Goal: Transaction & Acquisition: Book appointment/travel/reservation

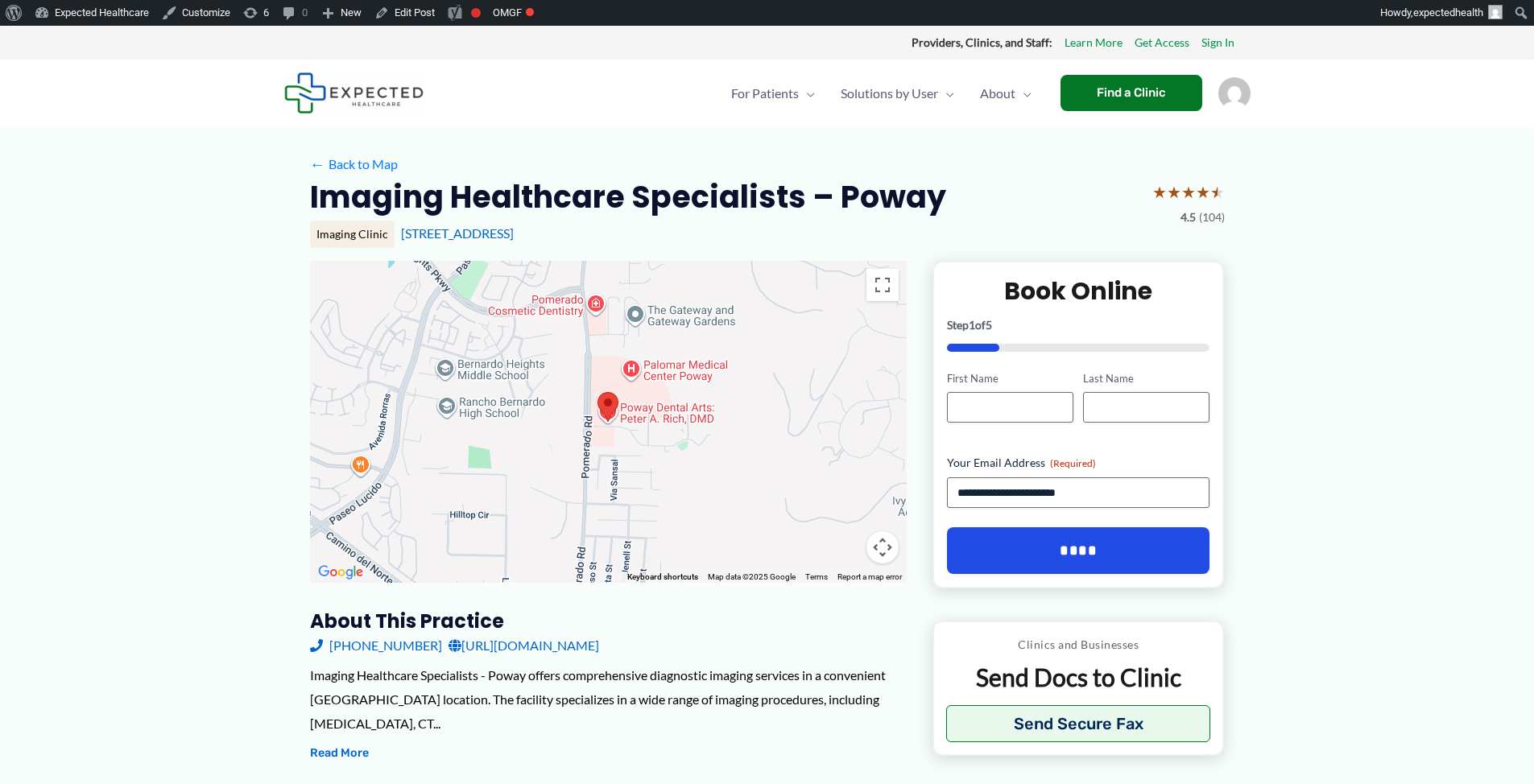
scroll to position [345, 0]
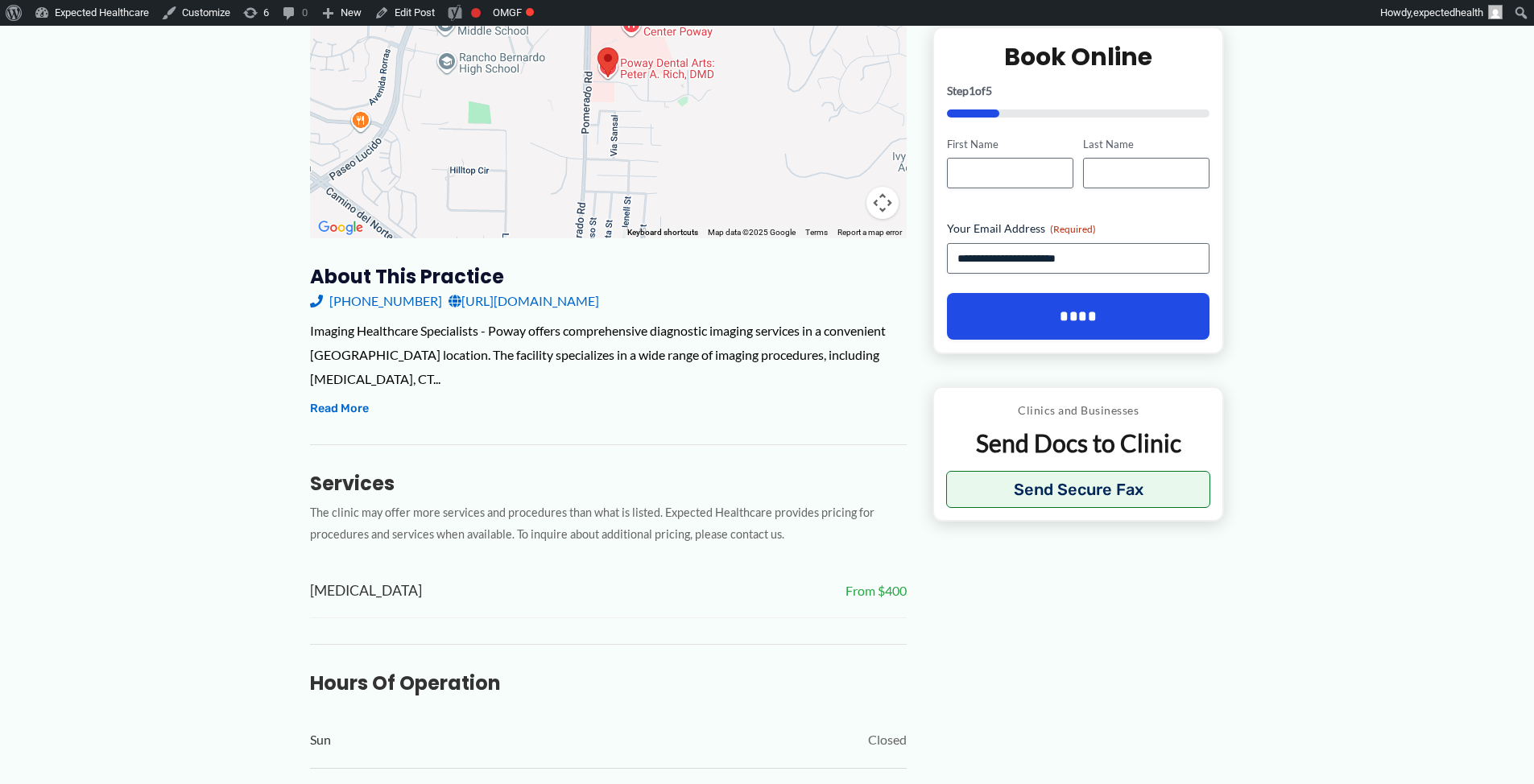
click at [310, 584] on span "[MEDICAL_DATA]" at bounding box center [365, 590] width 112 height 27
drag, startPoint x: 935, startPoint y: 588, endPoint x: 298, endPoint y: 582, distance: 637.0
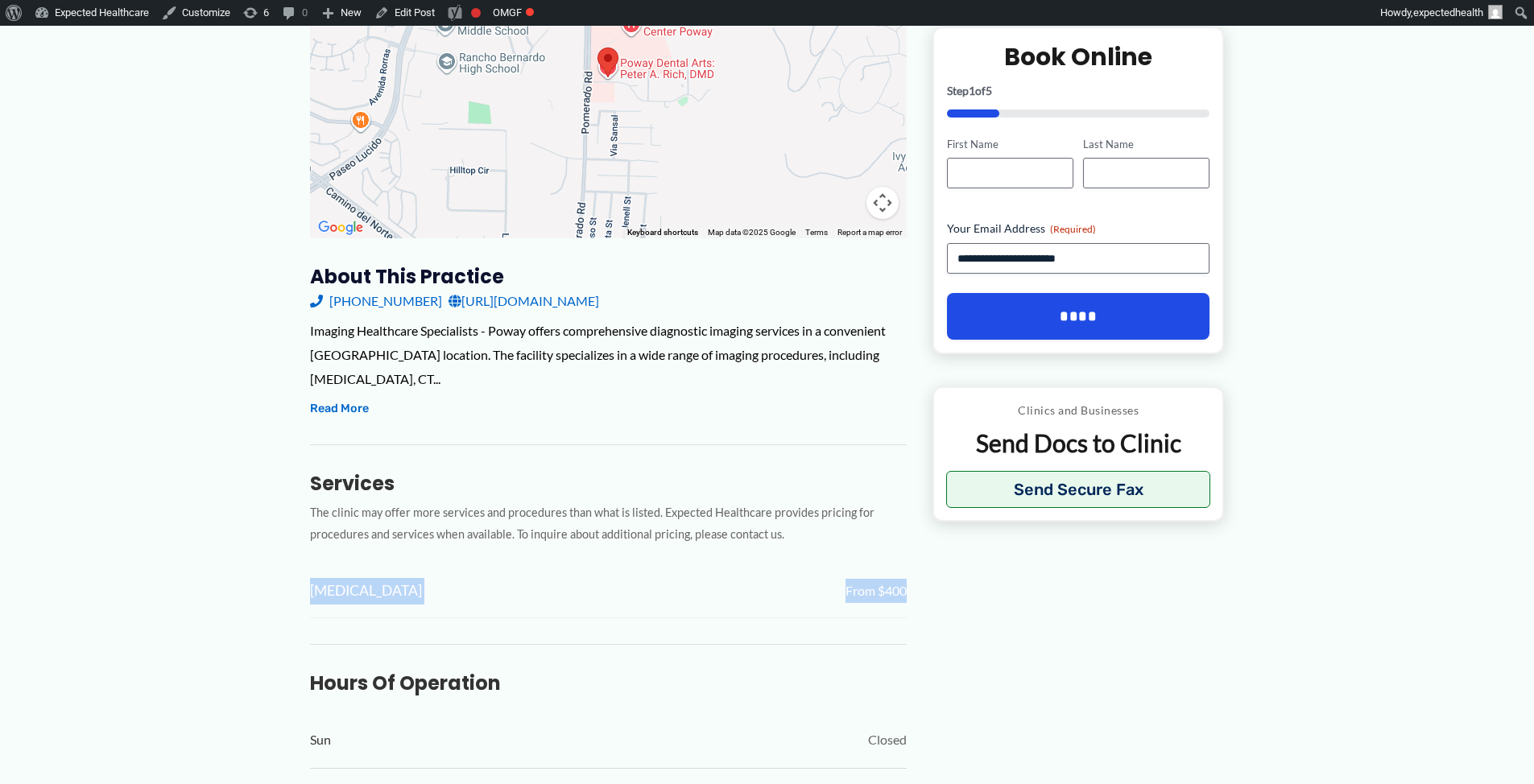
click at [312, 615] on div "[MEDICAL_DATA] From $400" at bounding box center [608, 591] width 597 height 53
drag, startPoint x: 305, startPoint y: 588, endPoint x: 913, endPoint y: 593, distance: 608.0
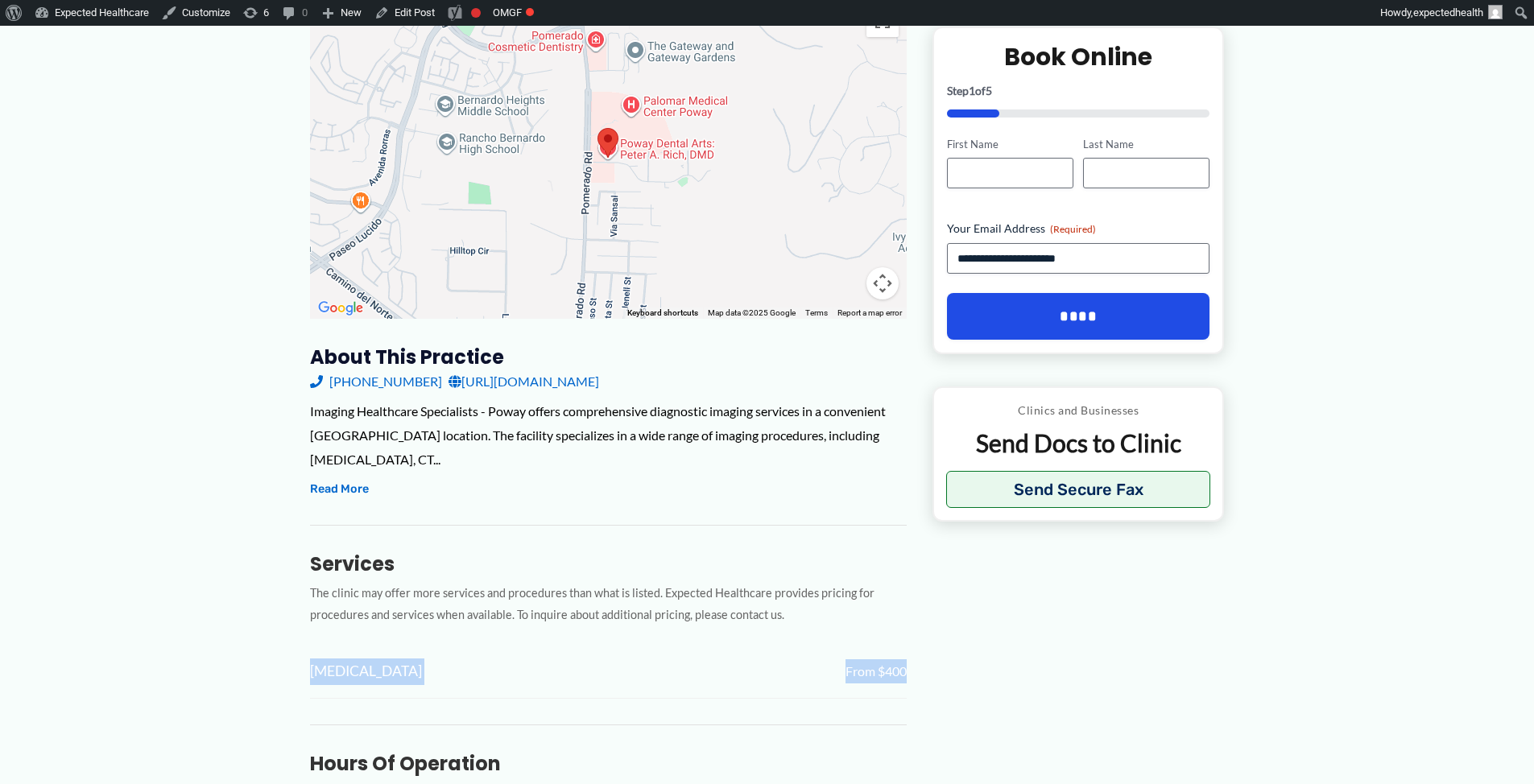
scroll to position [0, 0]
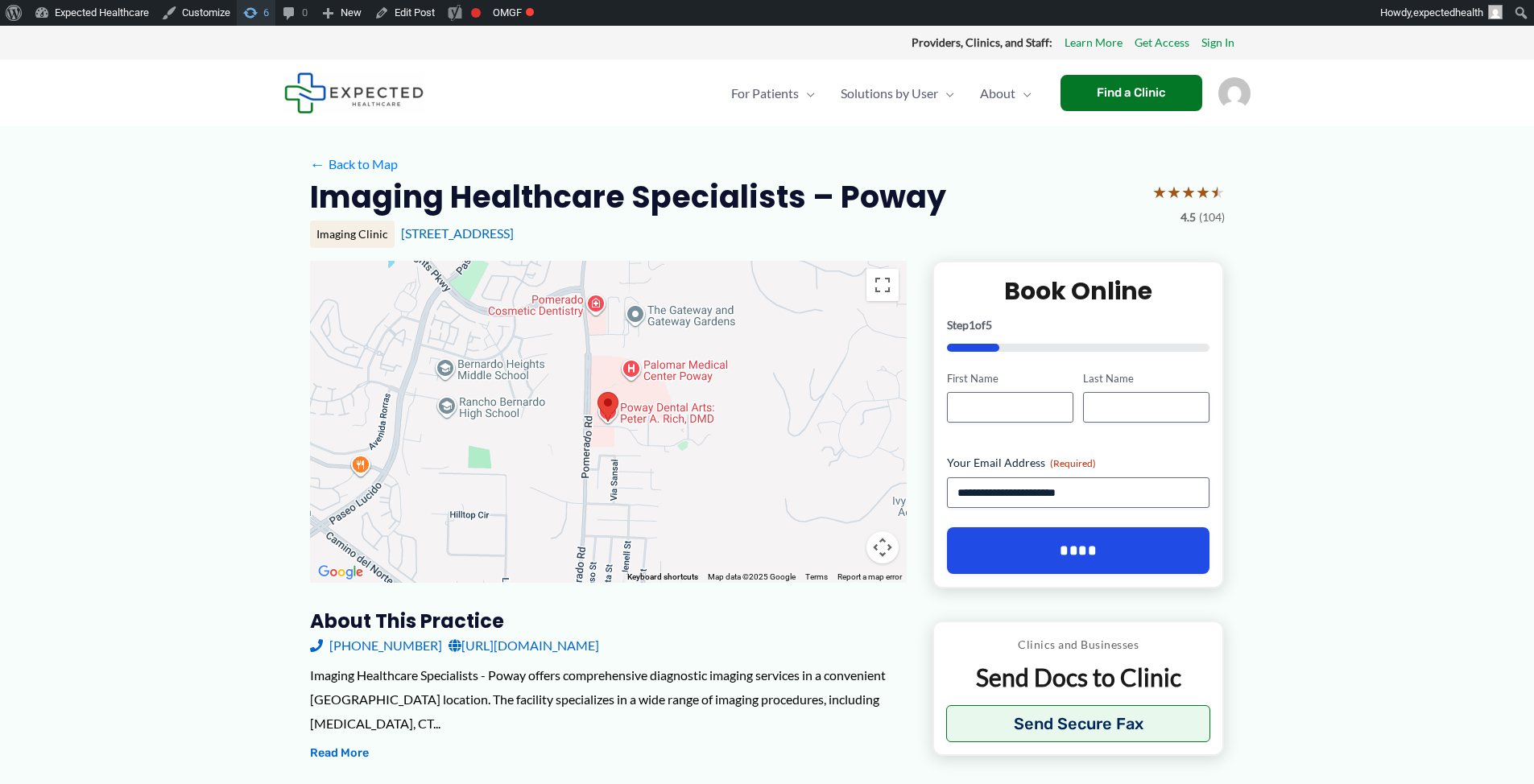
click at [258, 7] on span "Toolbar" at bounding box center [250, 11] width 16 height 23
